Goal: Transaction & Acquisition: Purchase product/service

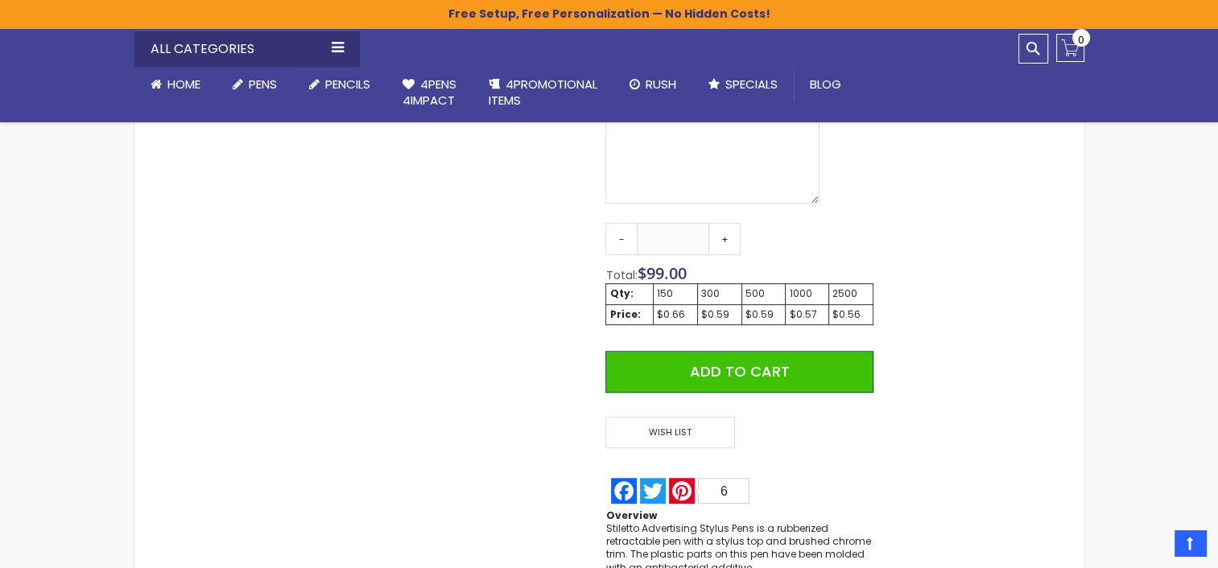
scroll to position [939, 0]
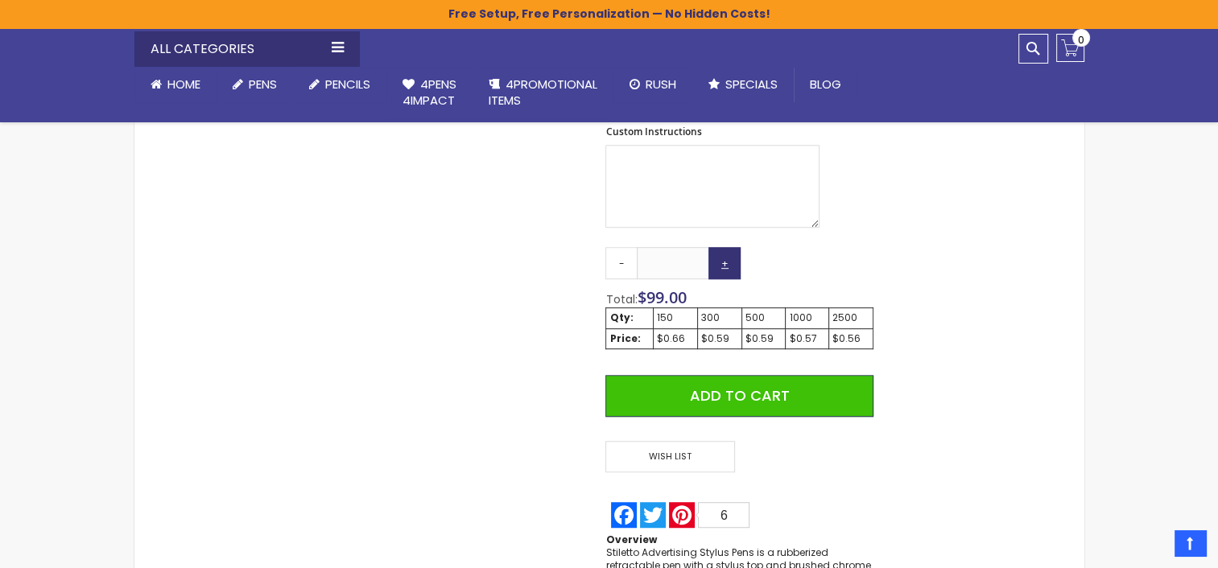
click at [726, 265] on link "+" at bounding box center [724, 263] width 32 height 32
click at [725, 267] on link "+" at bounding box center [724, 263] width 32 height 32
click at [725, 268] on link "+" at bounding box center [724, 263] width 32 height 32
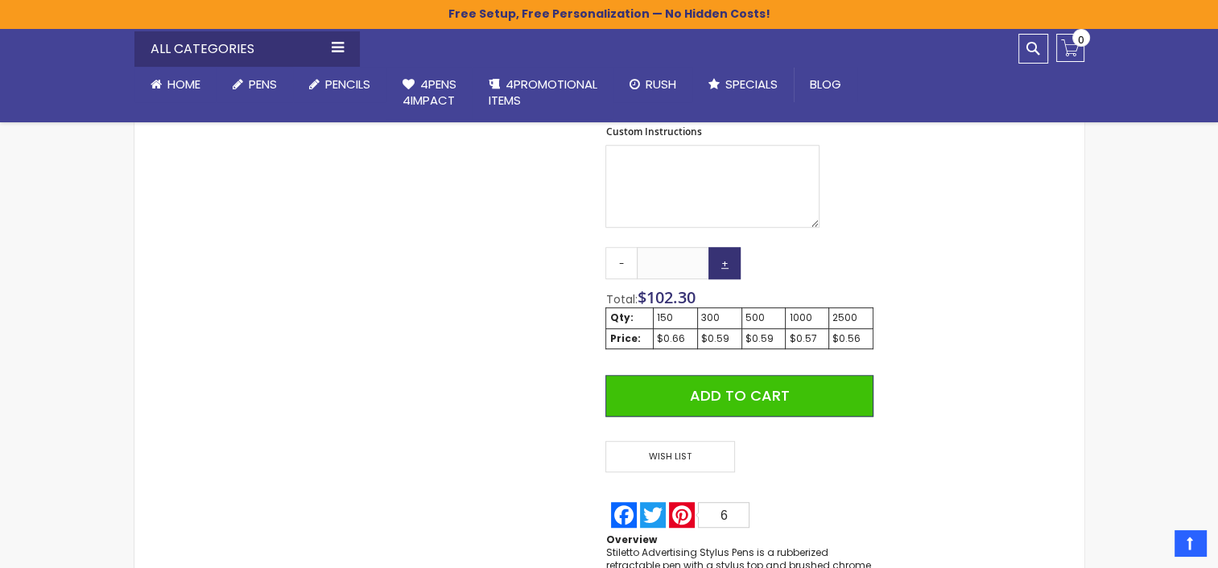
click at [725, 268] on link "+" at bounding box center [724, 263] width 32 height 32
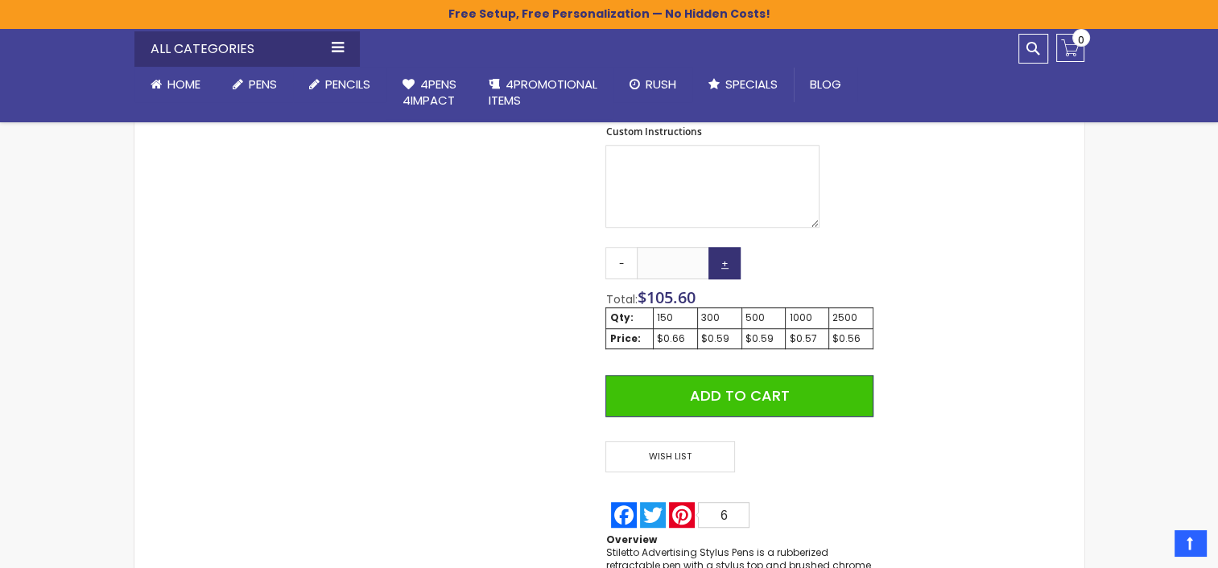
click at [725, 268] on link "+" at bounding box center [724, 263] width 32 height 32
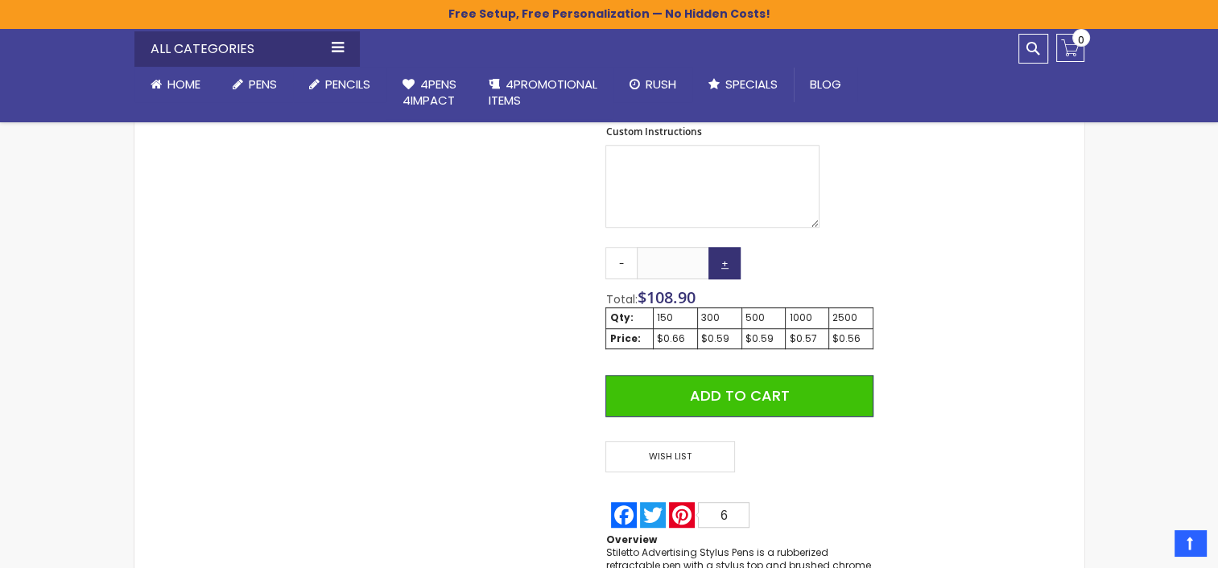
click at [724, 267] on link "+" at bounding box center [724, 263] width 32 height 32
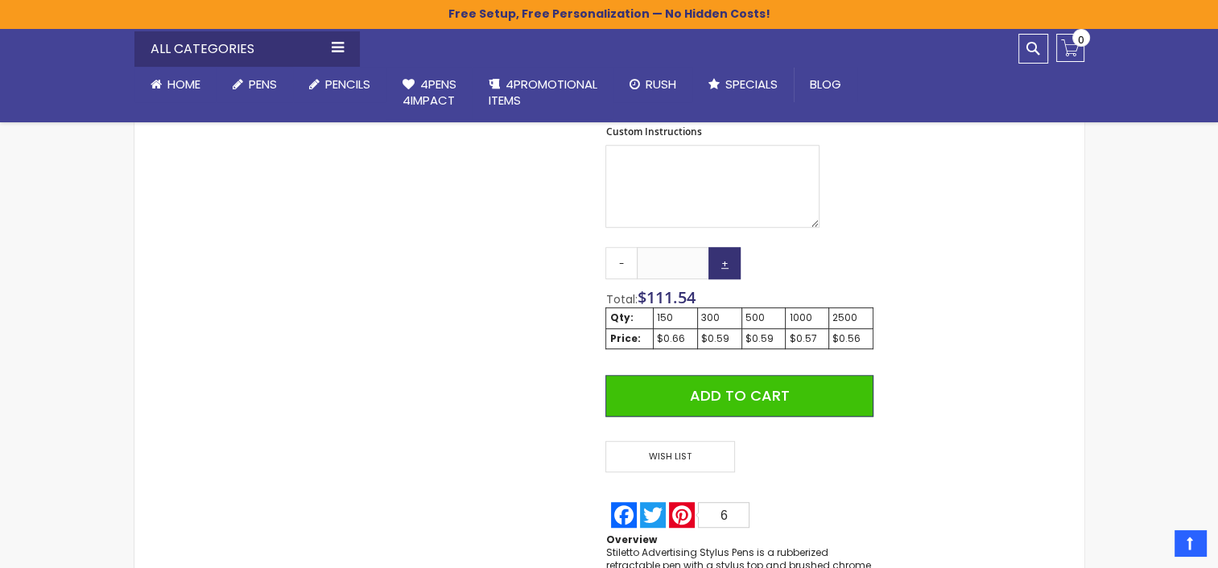
click at [724, 267] on link "+" at bounding box center [724, 263] width 32 height 32
click at [724, 268] on link "+" at bounding box center [724, 263] width 32 height 32
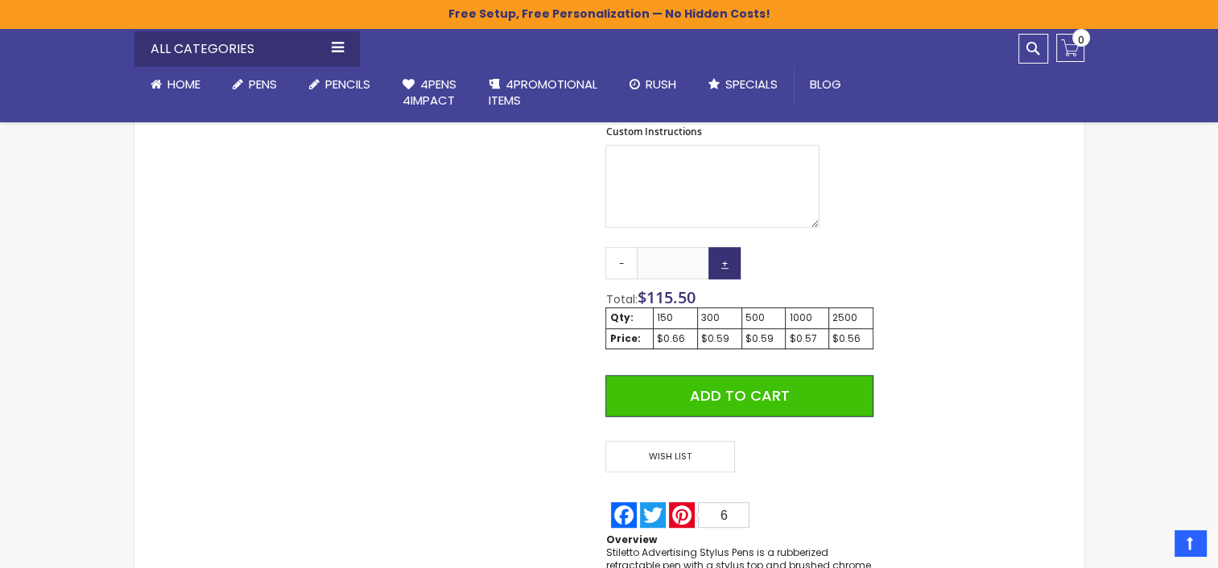
click at [724, 268] on link "+" at bounding box center [724, 263] width 32 height 32
click at [723, 268] on link "+" at bounding box center [724, 263] width 32 height 32
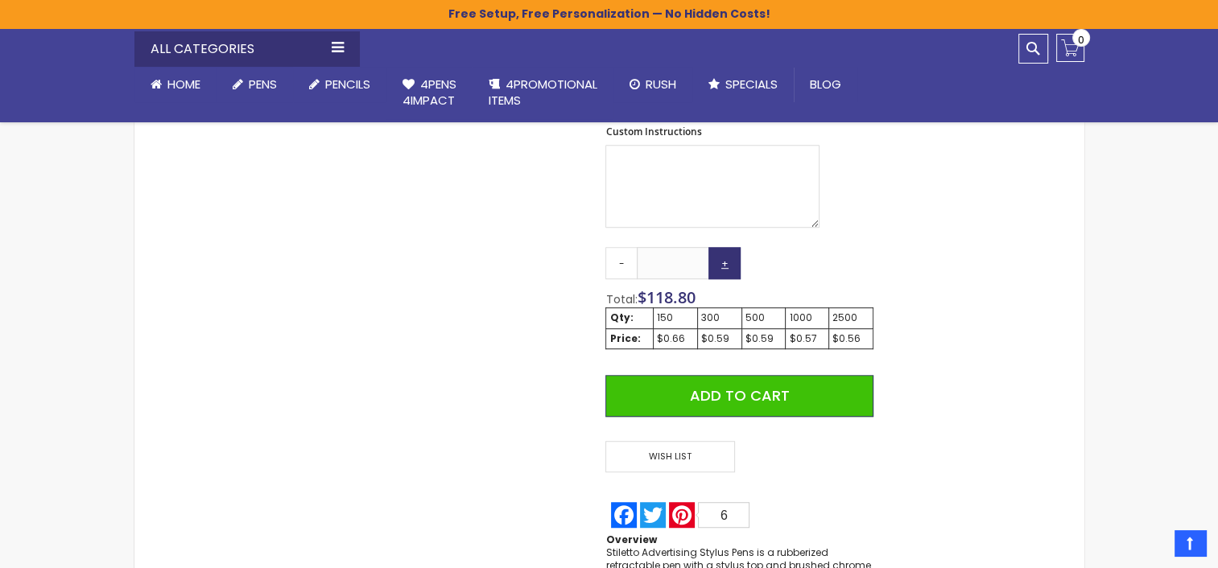
click at [723, 268] on link "+" at bounding box center [724, 263] width 32 height 32
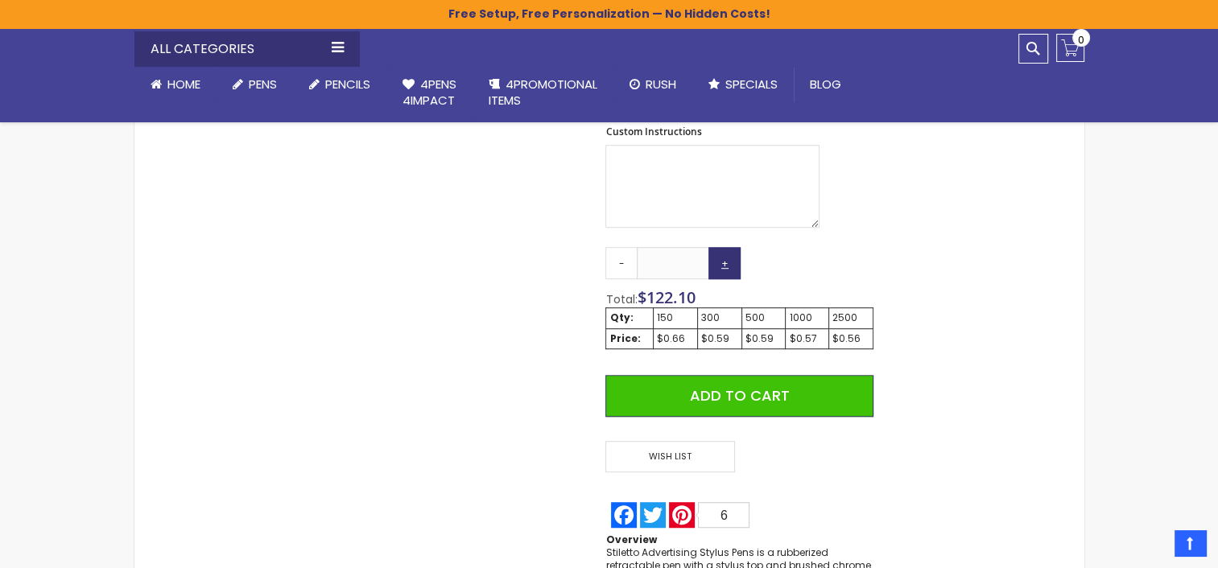
click at [723, 268] on link "+" at bounding box center [724, 263] width 32 height 32
click at [722, 267] on link "+" at bounding box center [724, 263] width 32 height 32
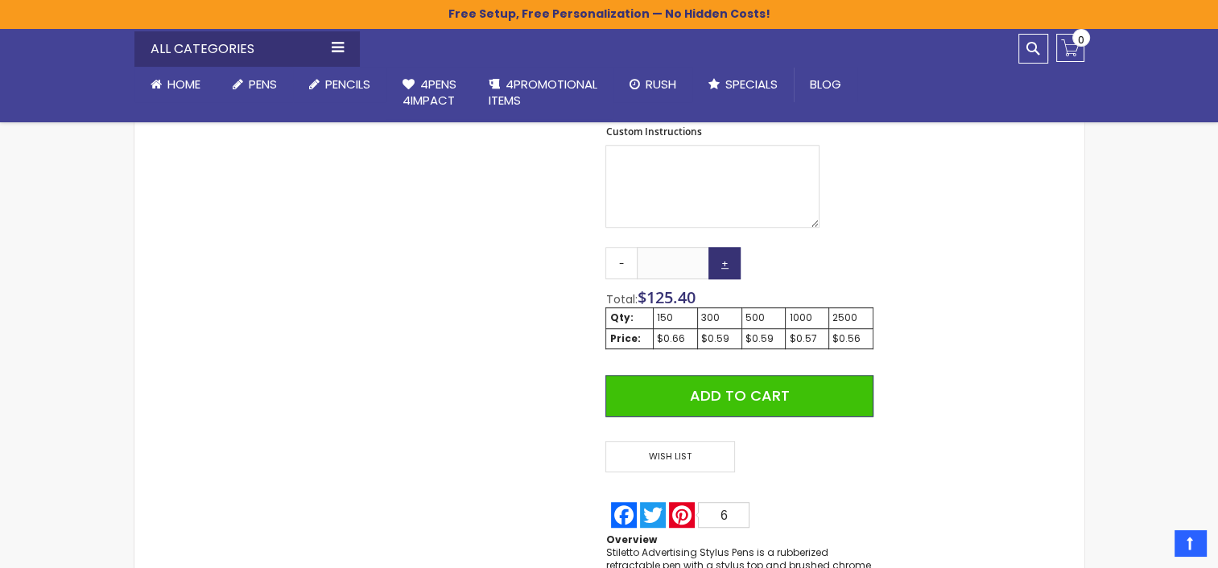
click at [722, 266] on link "+" at bounding box center [724, 263] width 32 height 32
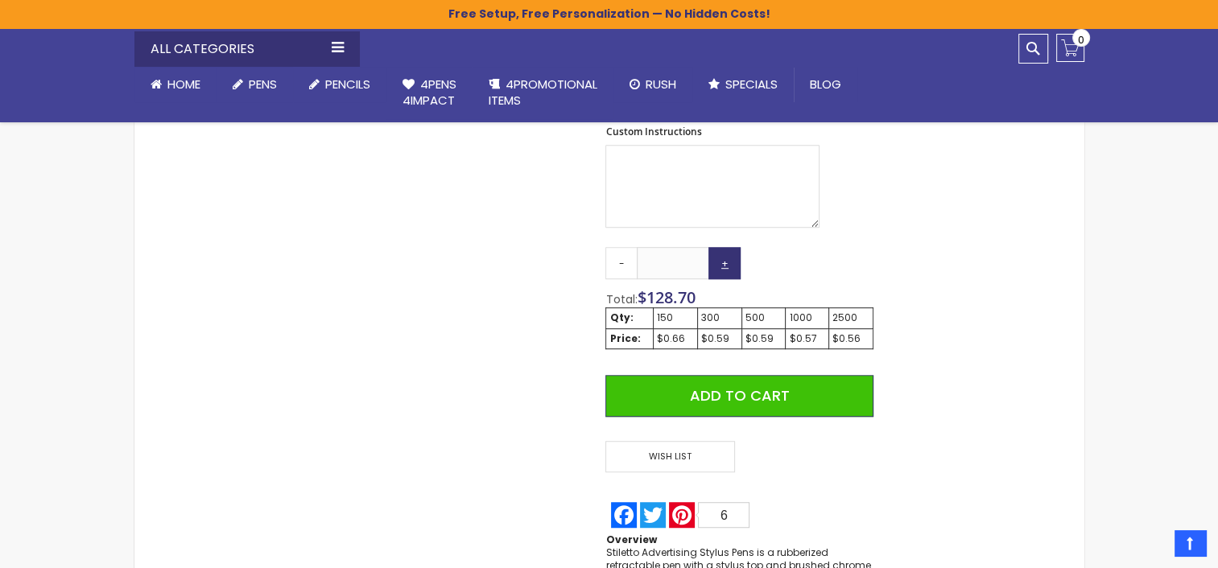
click at [722, 266] on link "+" at bounding box center [724, 263] width 32 height 32
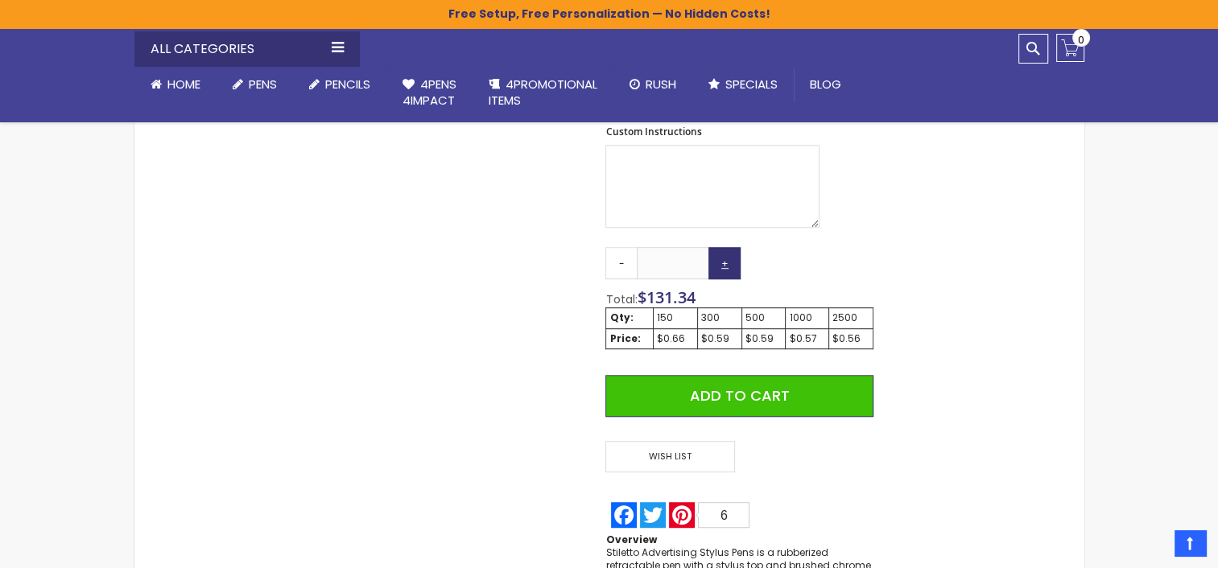
type input "***"
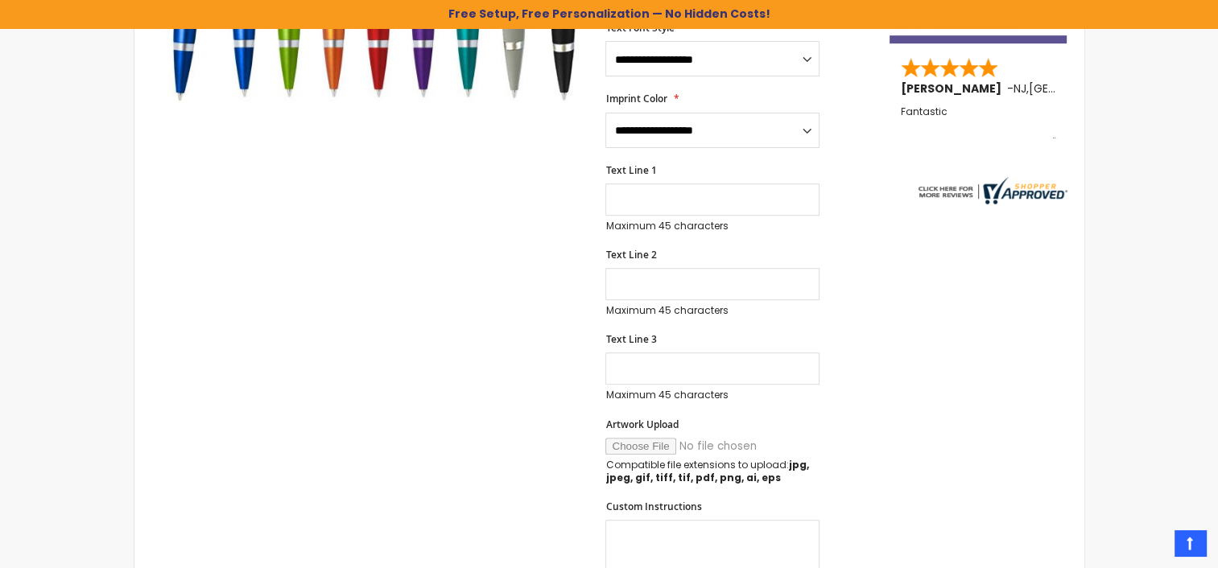
scroll to position [0, 0]
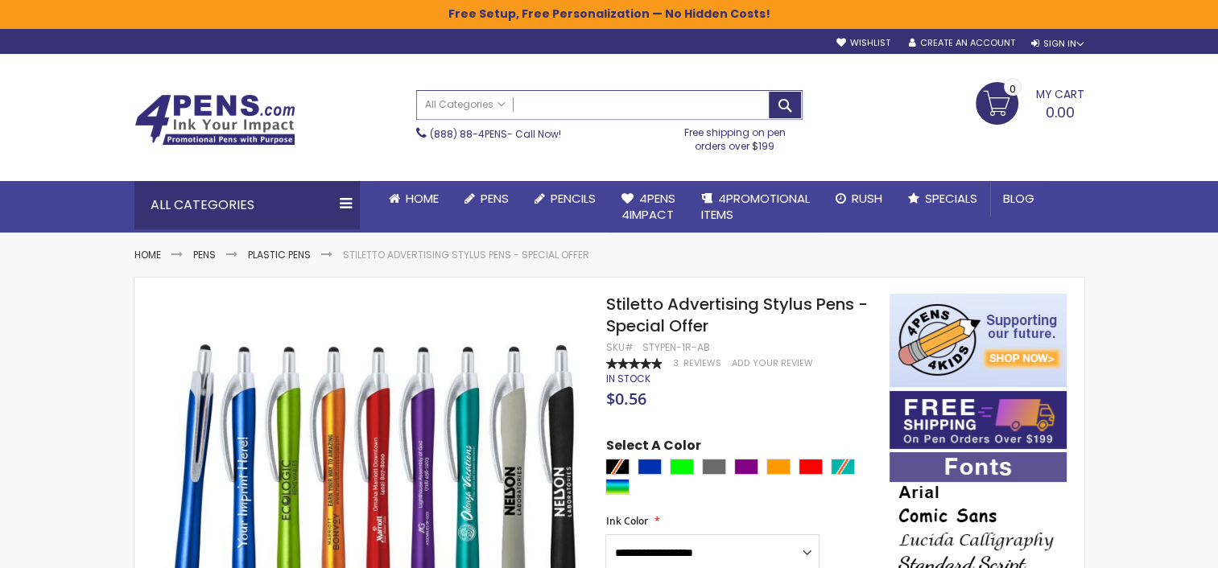
click at [587, 106] on input "Search" at bounding box center [609, 105] width 385 height 28
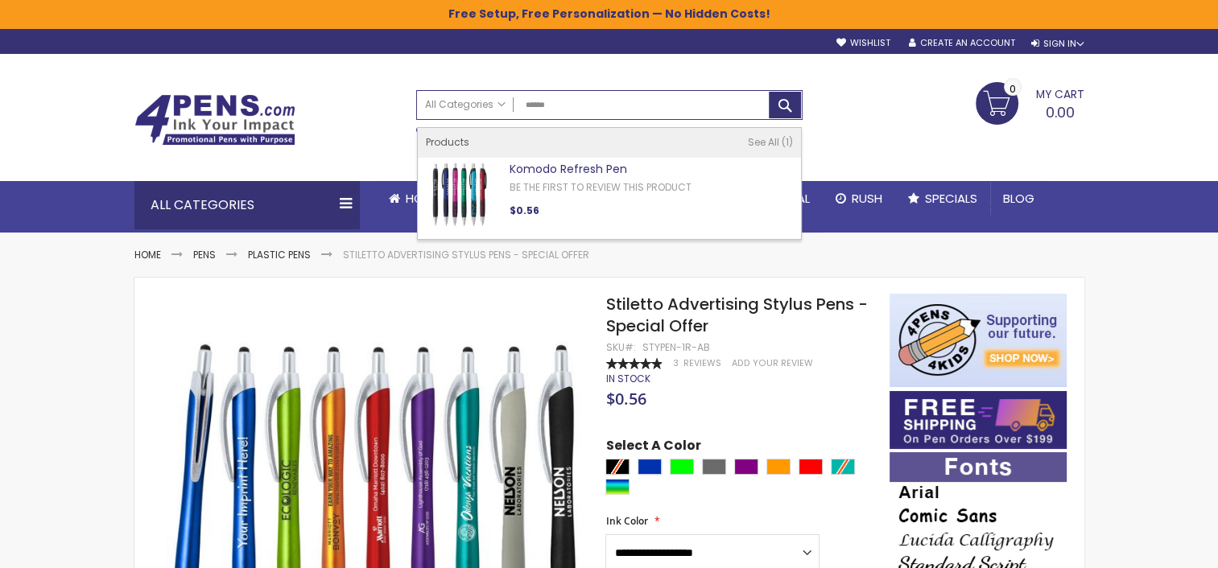
click at [547, 168] on link "Komodo Refresh Pen" at bounding box center [569, 169] width 118 height 16
type input "******"
